Goal: Find specific page/section: Find specific page/section

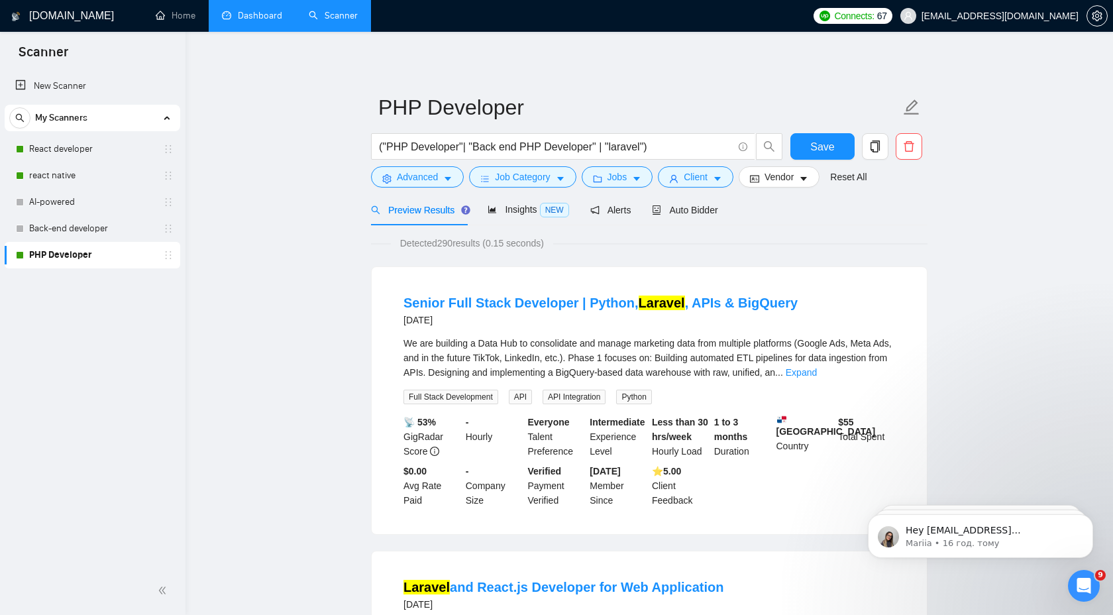
click at [263, 21] on link "Dashboard" at bounding box center [252, 15] width 60 height 11
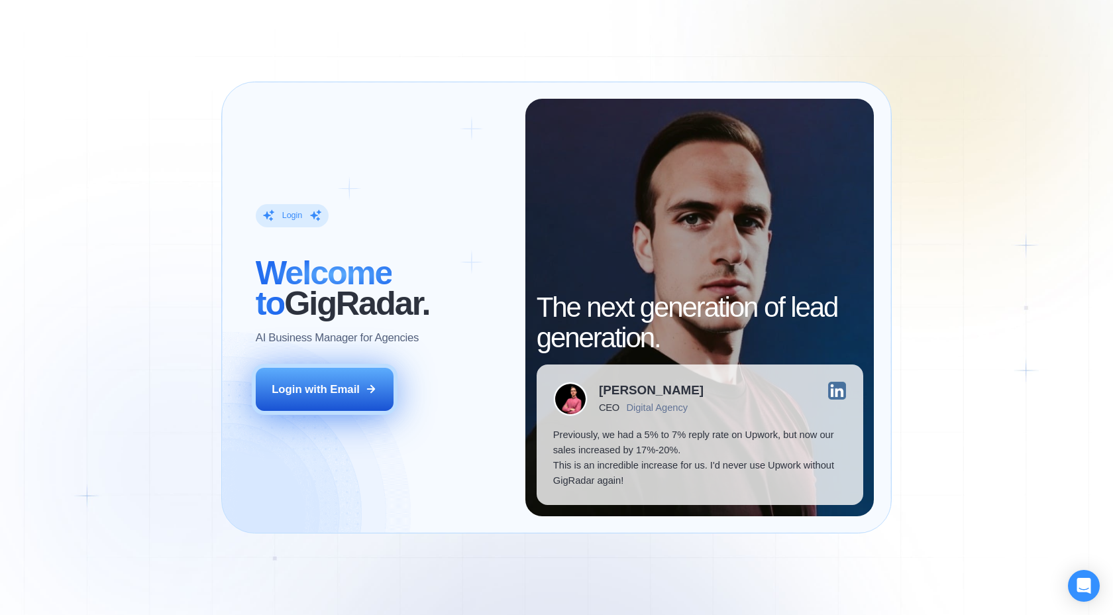
click at [329, 389] on div "Login with Email" at bounding box center [316, 389] width 88 height 15
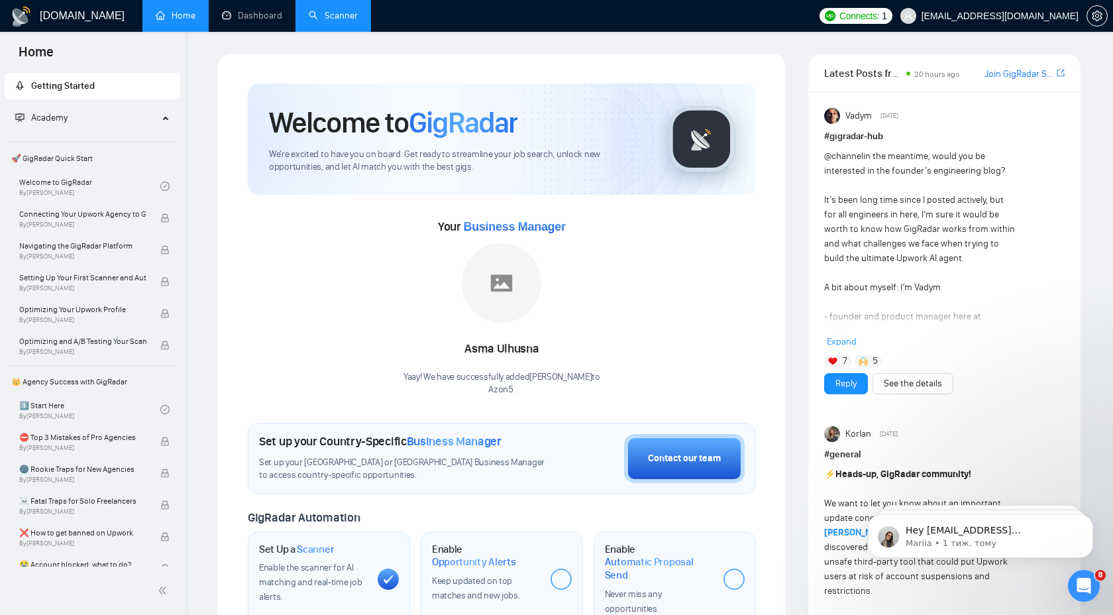
click at [337, 11] on link "Scanner" at bounding box center [333, 15] width 49 height 11
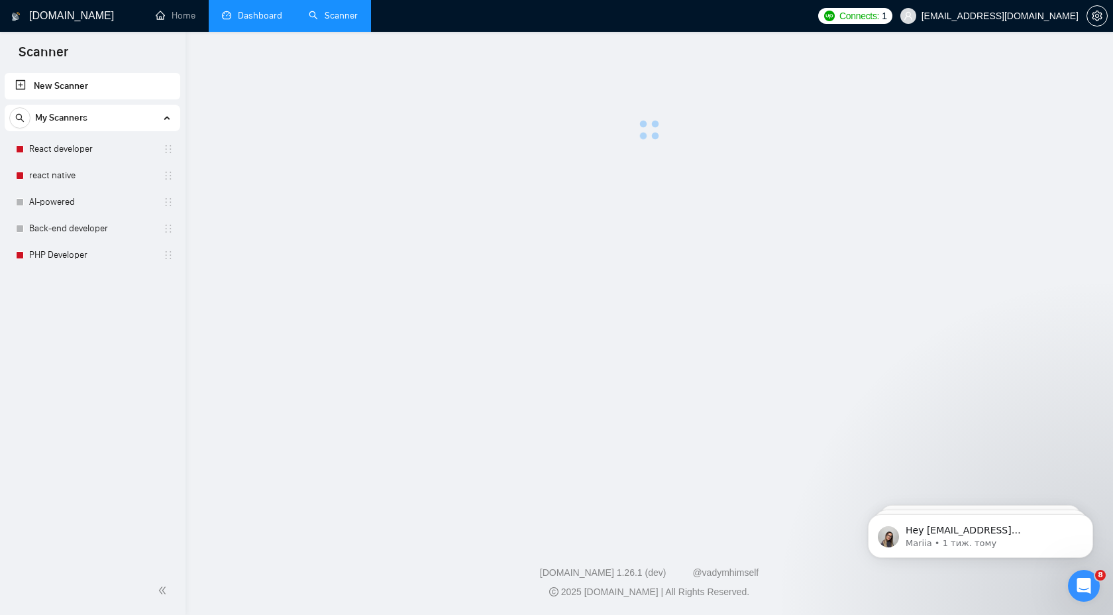
click at [264, 18] on link "Dashboard" at bounding box center [252, 15] width 60 height 11
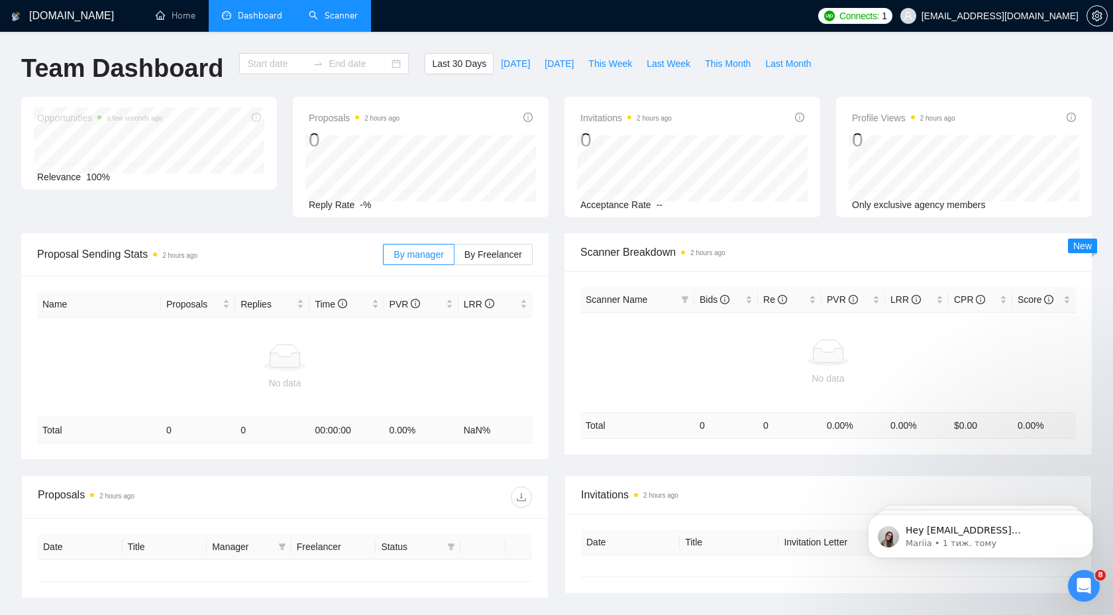
type input "[DATE]"
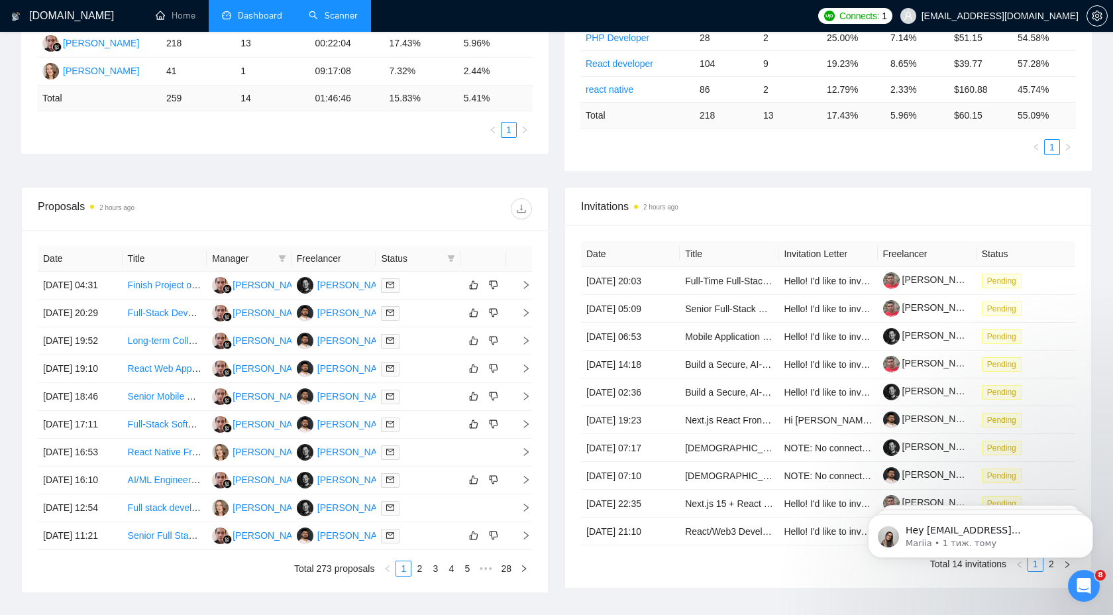
scroll to position [365, 0]
